Goal: Information Seeking & Learning: Find specific fact

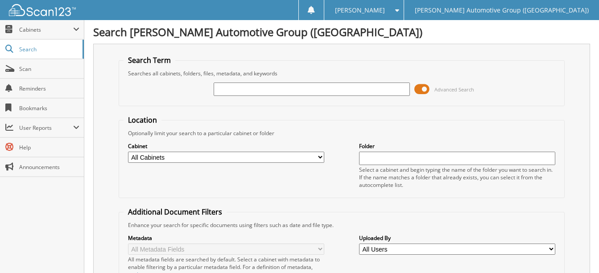
click at [269, 92] on input "text" at bounding box center [311, 88] width 196 height 13
paste input "[US_VEHICLE_IDENTIFICATION_NUMBER]"
type input "[US_VEHICLE_IDENTIFICATION_NUMBER]"
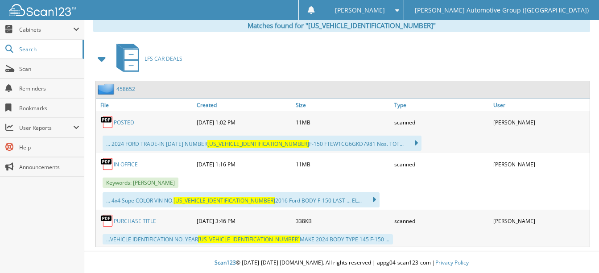
scroll to position [389, 0]
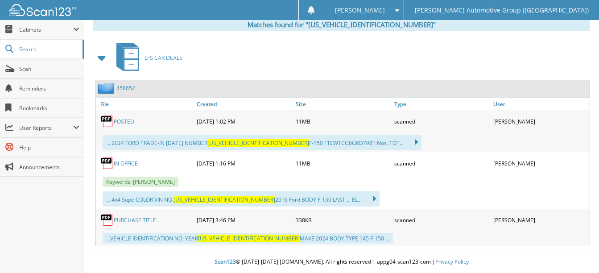
click at [123, 119] on link "POSTED" at bounding box center [124, 122] width 21 height 8
